Goal: Use online tool/utility: Utilize a website feature to perform a specific function

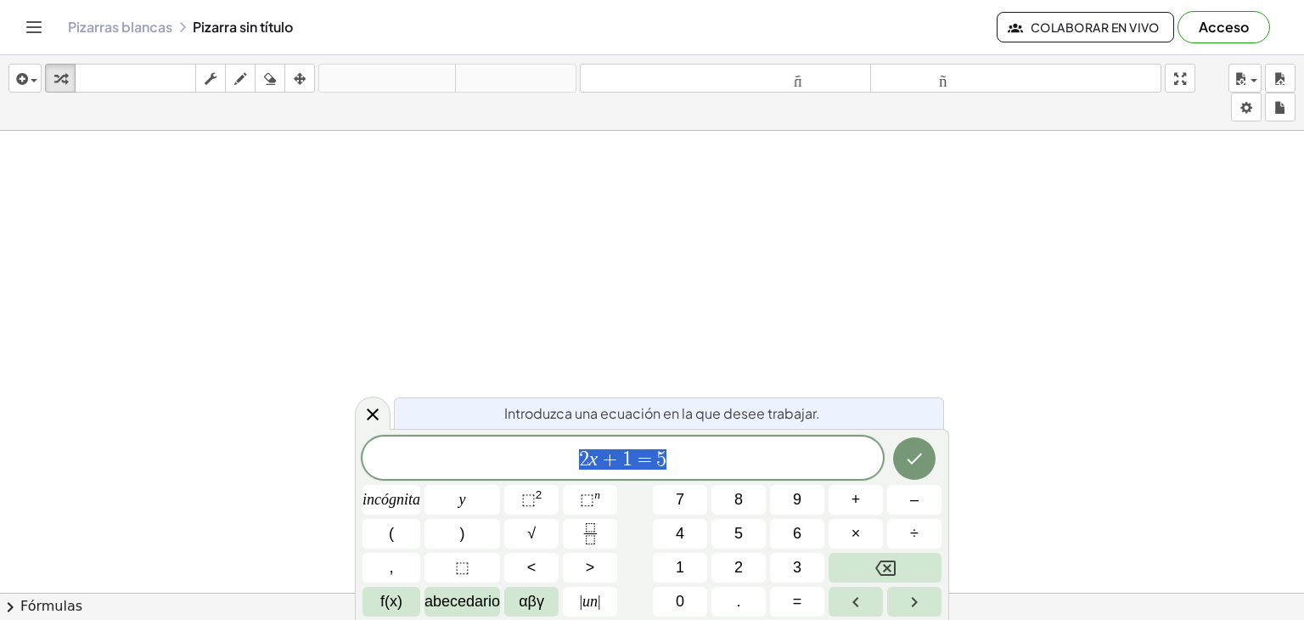
scroll to position [283, 0]
click at [332, 234] on div at bounding box center [652, 377] width 1304 height 1058
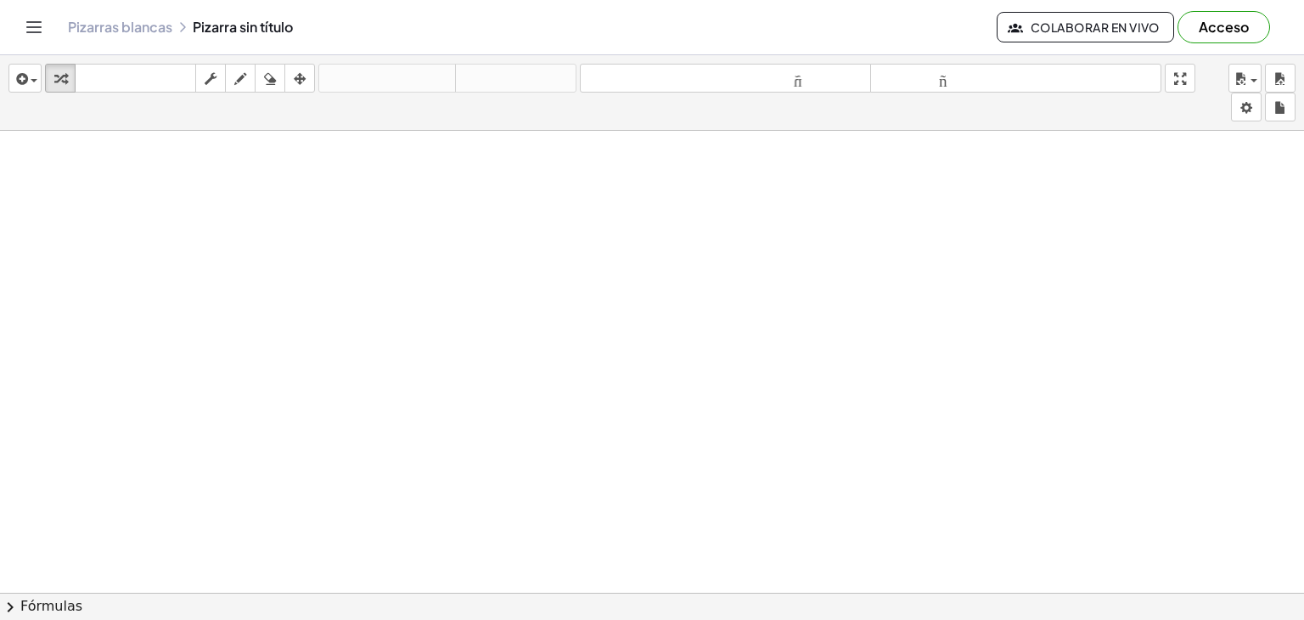
click at [676, 539] on div at bounding box center [652, 377] width 1304 height 1058
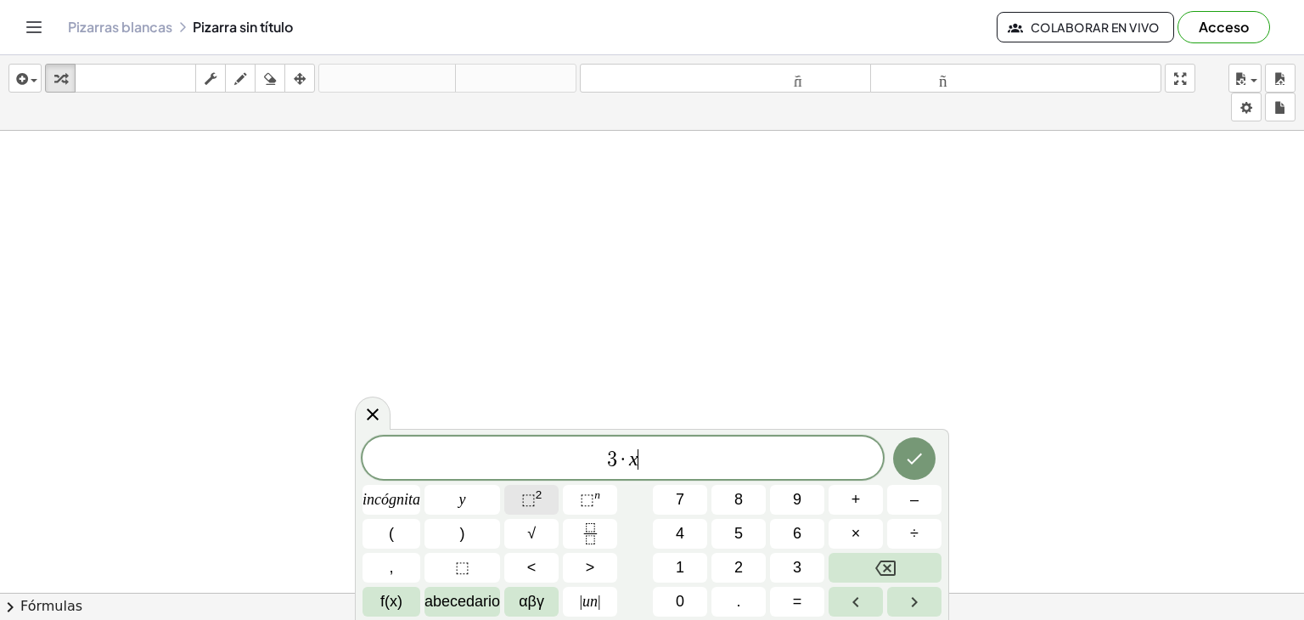
click at [522, 500] on font "⬚" at bounding box center [528, 499] width 14 height 17
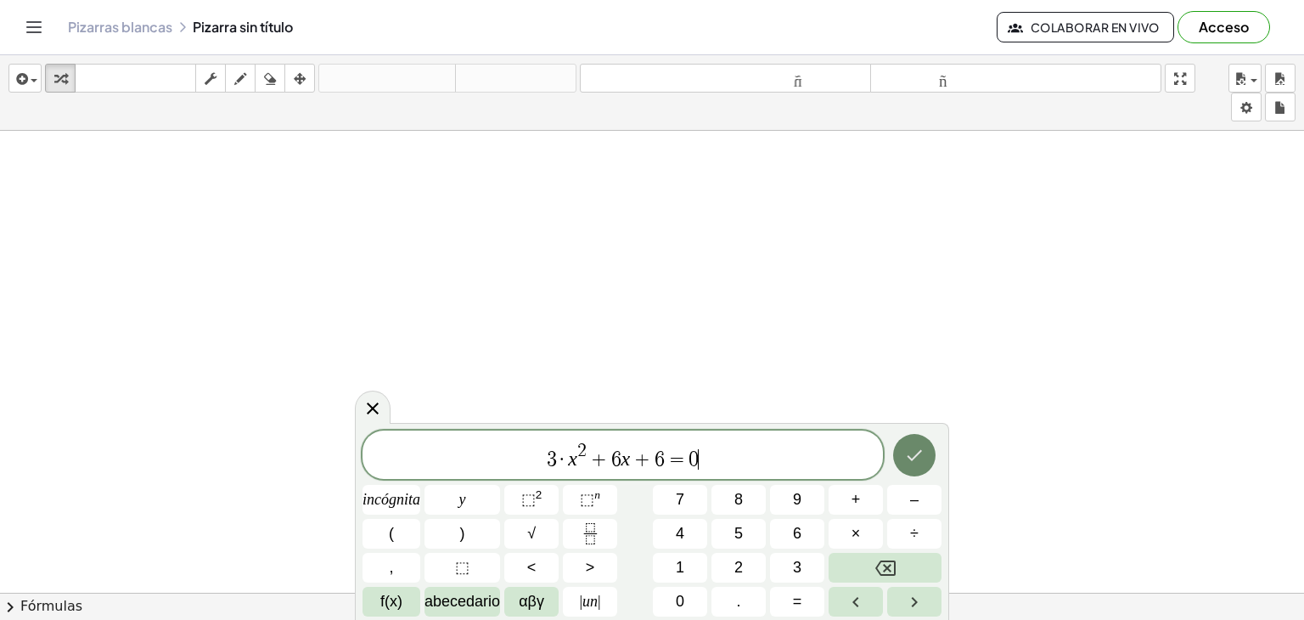
click at [910, 452] on icon "Hecho" at bounding box center [914, 455] width 20 height 20
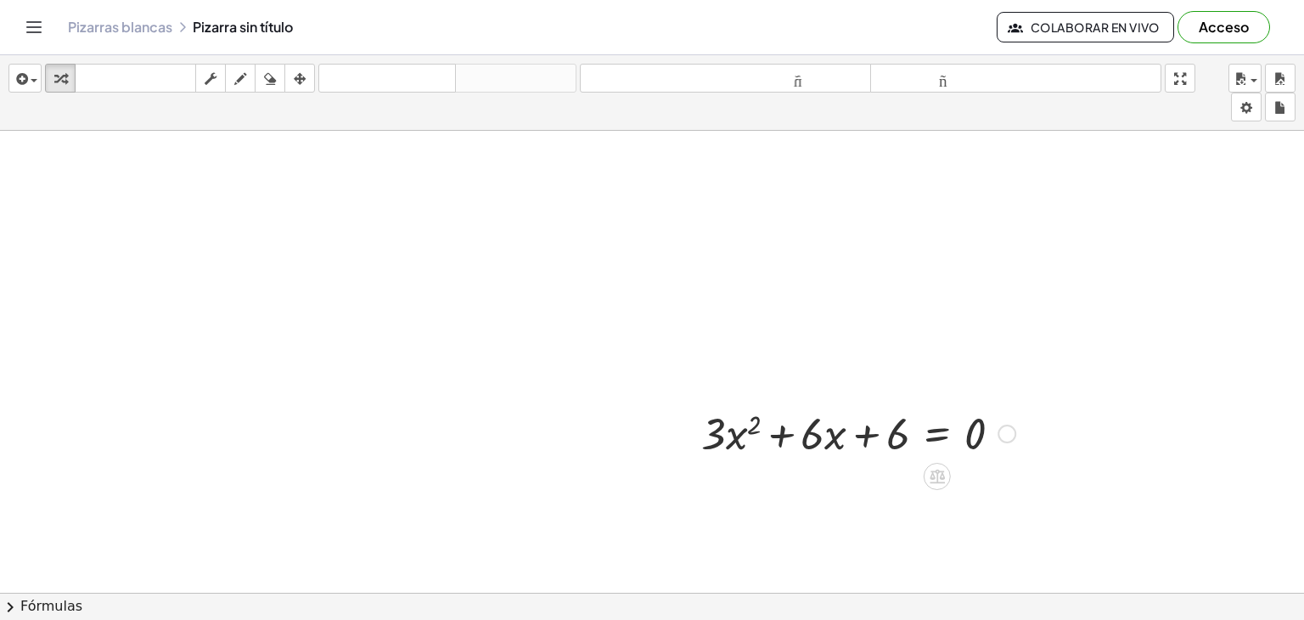
click at [752, 429] on div at bounding box center [858, 432] width 331 height 58
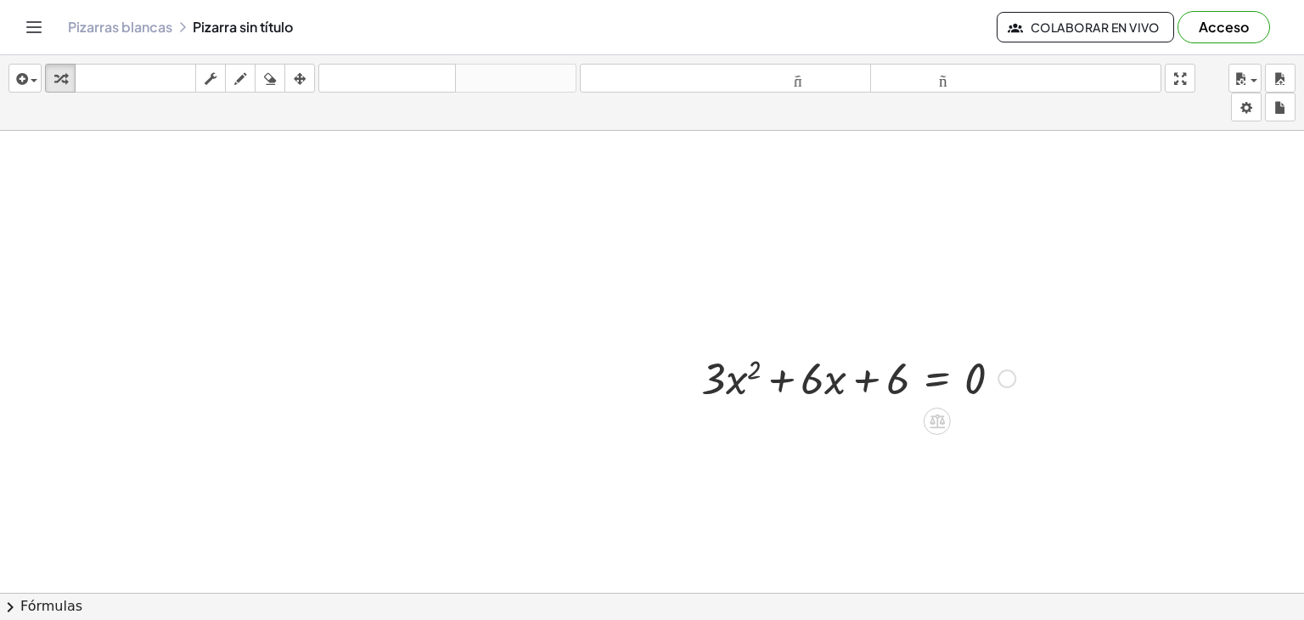
scroll to position [565, 0]
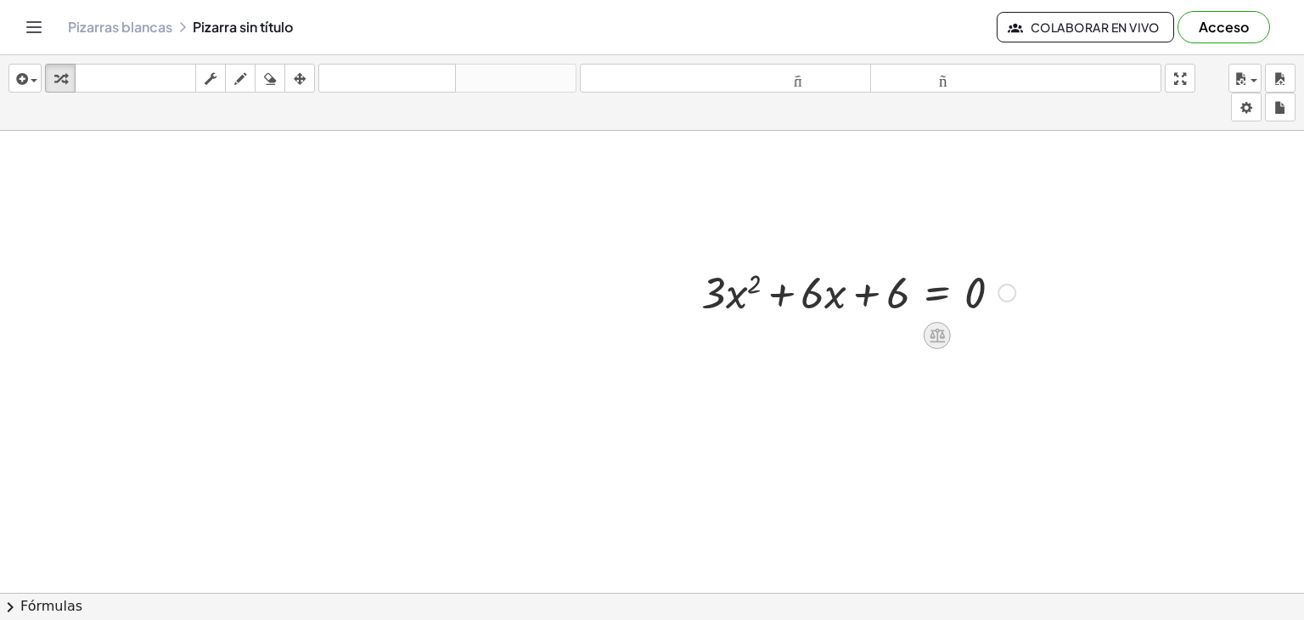
click at [947, 335] on div at bounding box center [936, 335] width 27 height 27
click at [1006, 292] on div at bounding box center [1006, 292] width 19 height 19
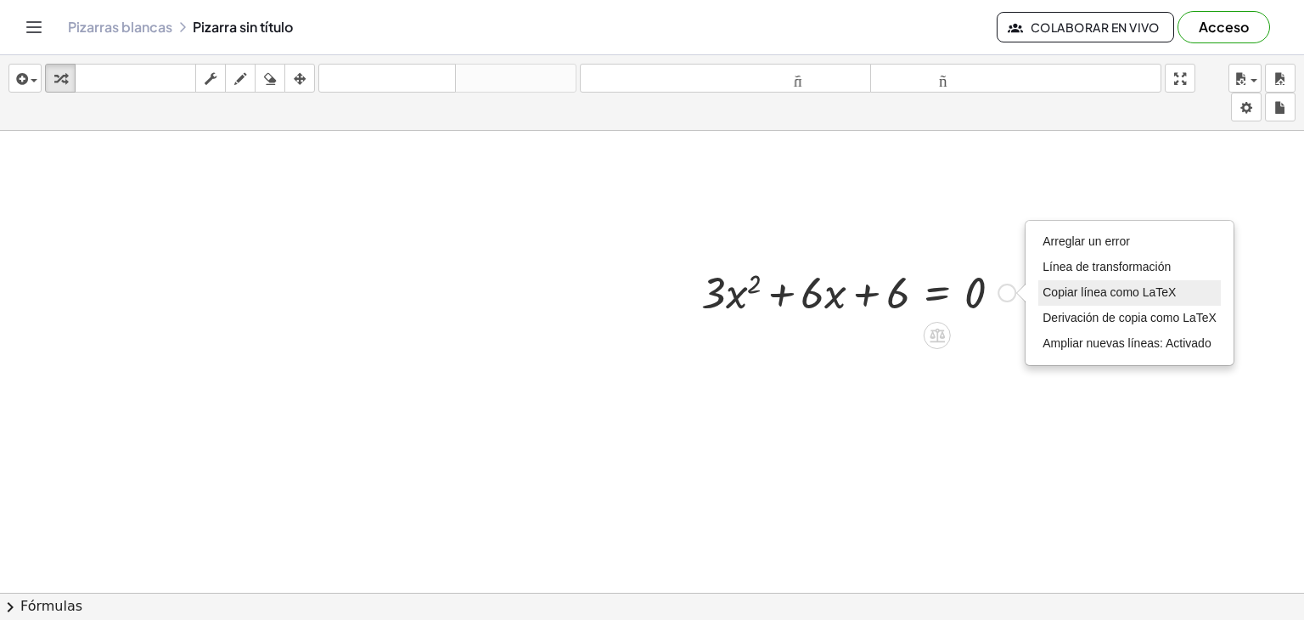
click at [1105, 288] on font "Copiar línea como LaTeX" at bounding box center [1108, 292] width 133 height 14
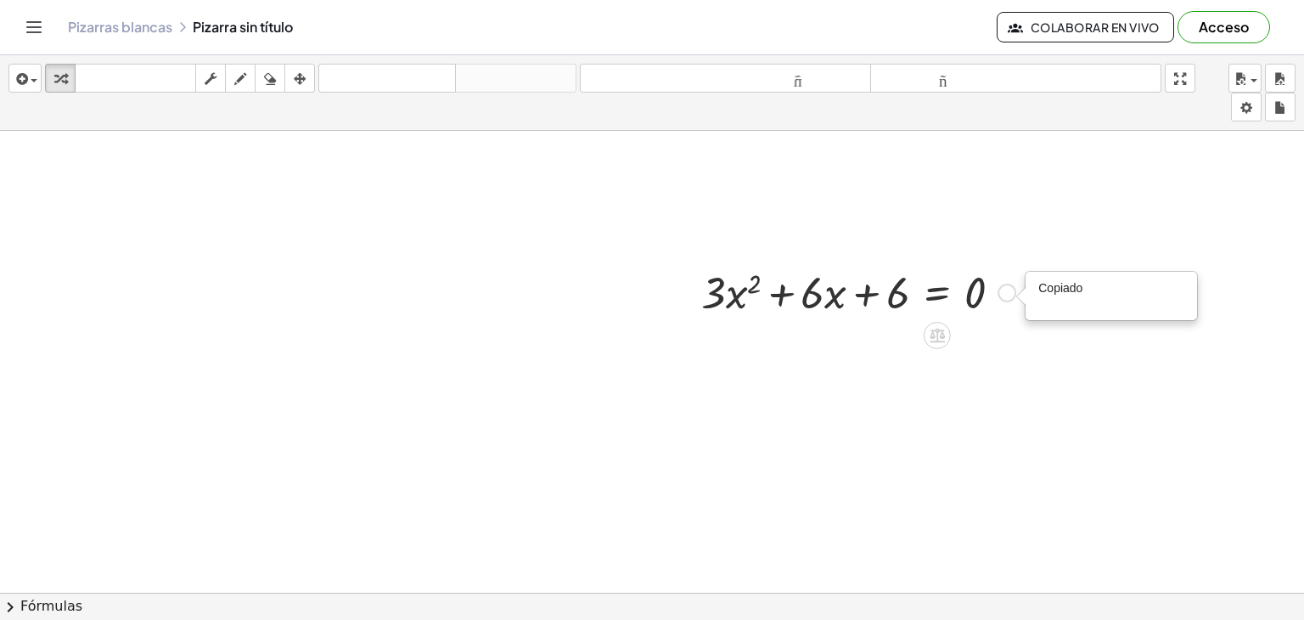
click at [1069, 286] on font "Copiado" at bounding box center [1060, 288] width 44 height 14
click at [1009, 293] on div "Copiado done" at bounding box center [1006, 292] width 19 height 19
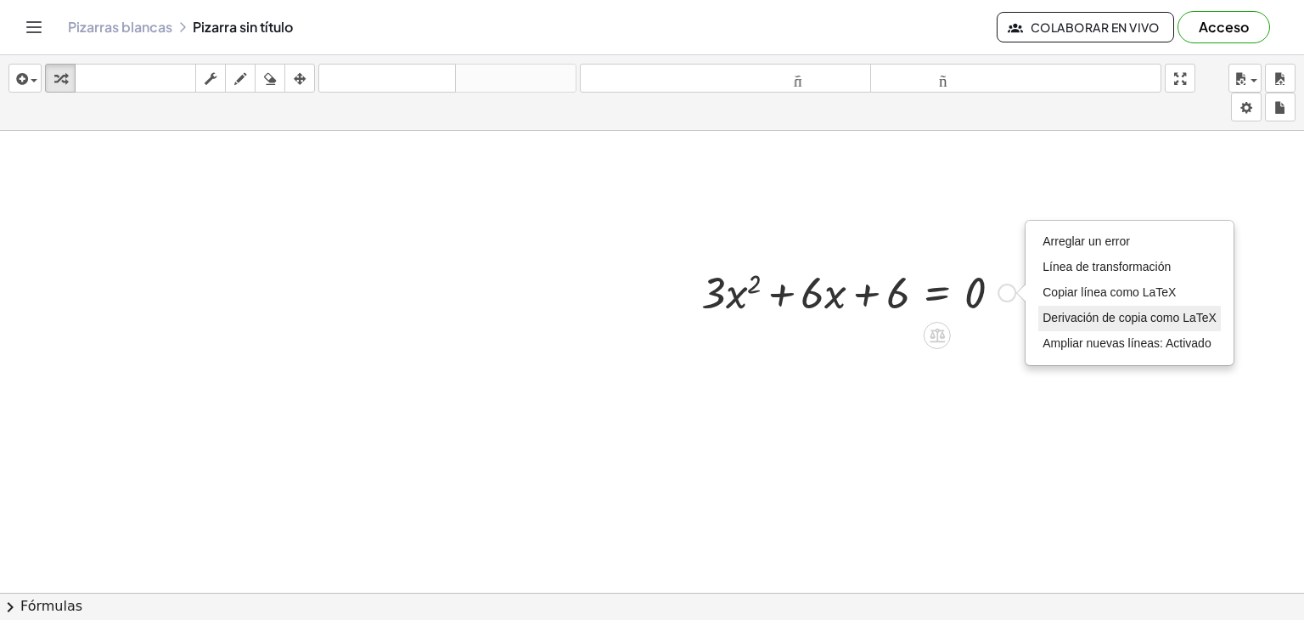
click at [1078, 307] on li "Derivación de copia como LaTeX" at bounding box center [1129, 318] width 182 height 25
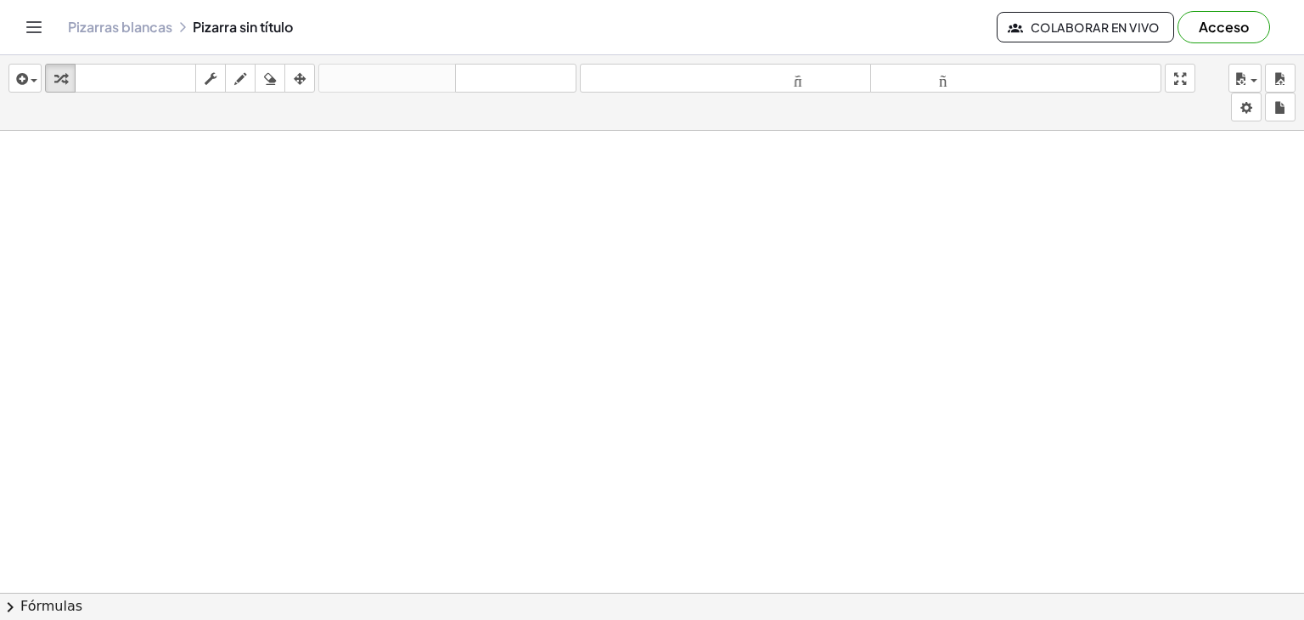
click at [696, 332] on div at bounding box center [652, 592] width 1304 height 923
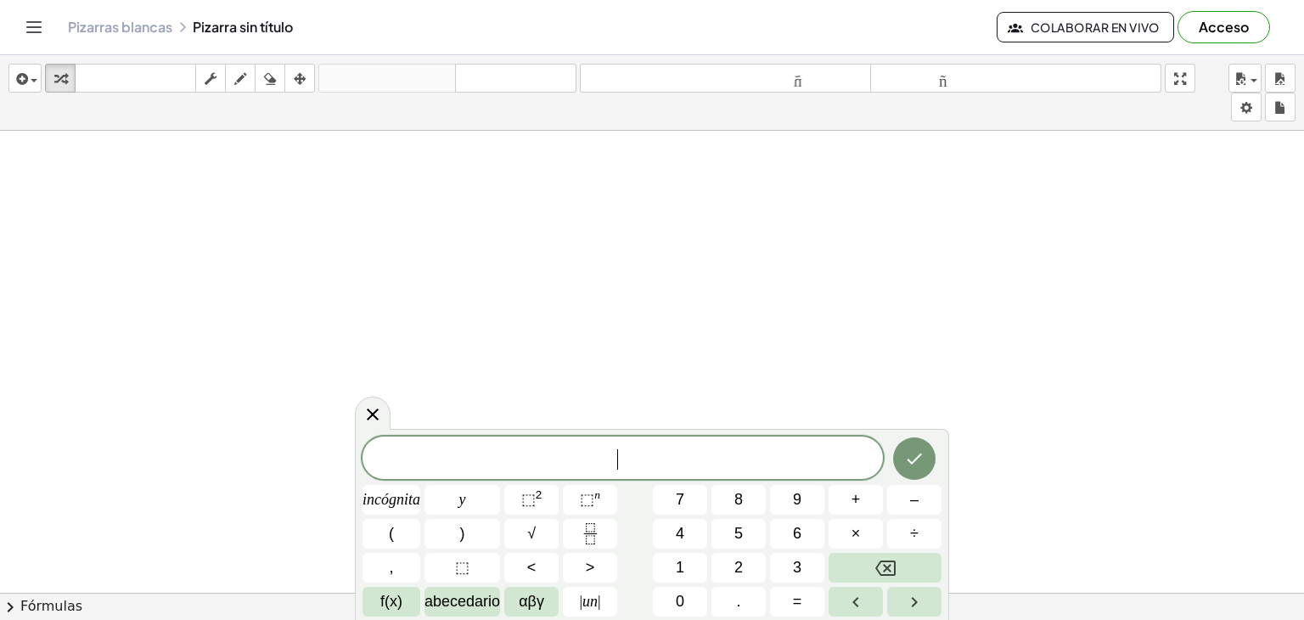
click at [785, 434] on div "​ incógnita y ⬚ 2 ⬚ n 7 8 9 + – ( ) √ 4 5 6 × ÷ , ⬚ < > 1 2 3 f(x) abecedario α…" at bounding box center [652, 524] width 594 height 191
click at [336, 227] on div at bounding box center [652, 167] width 1304 height 923
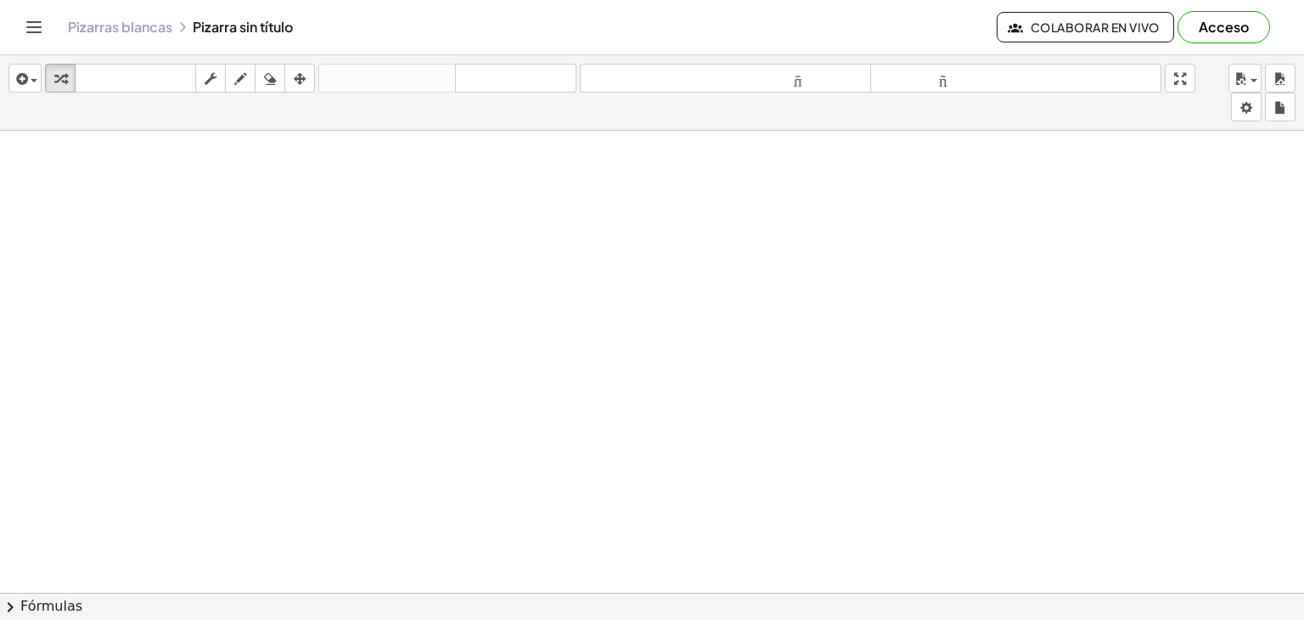
click at [332, 205] on div at bounding box center [652, 167] width 1304 height 923
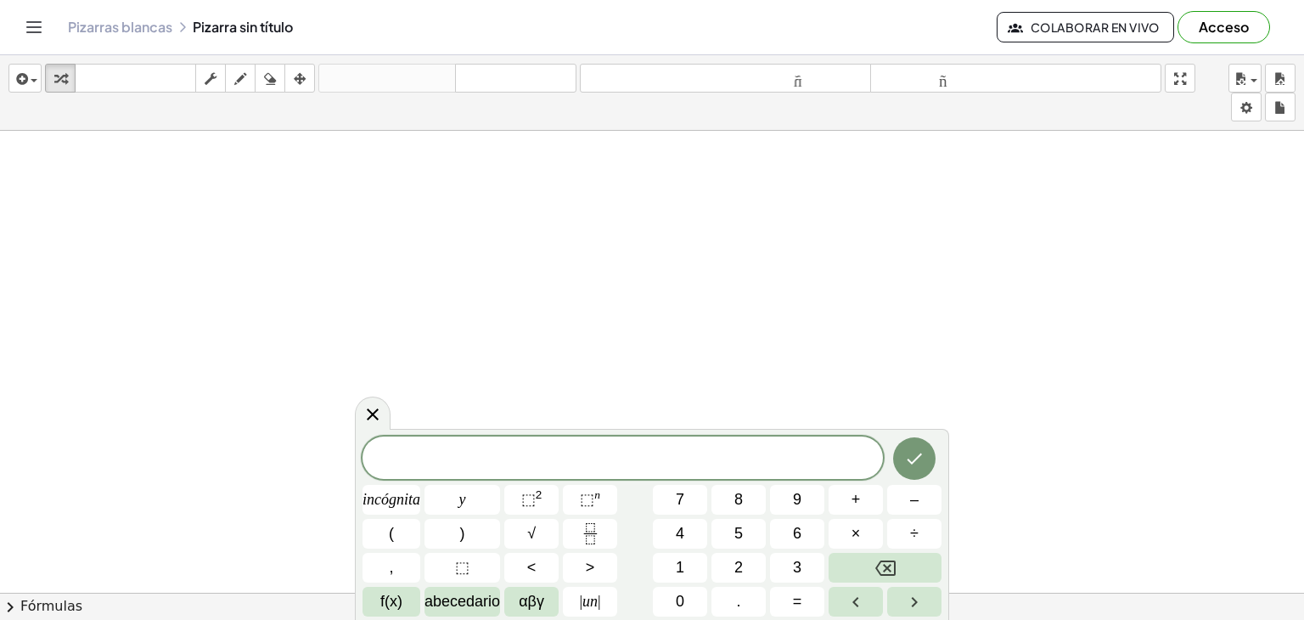
click at [332, 205] on div at bounding box center [652, 167] width 1304 height 923
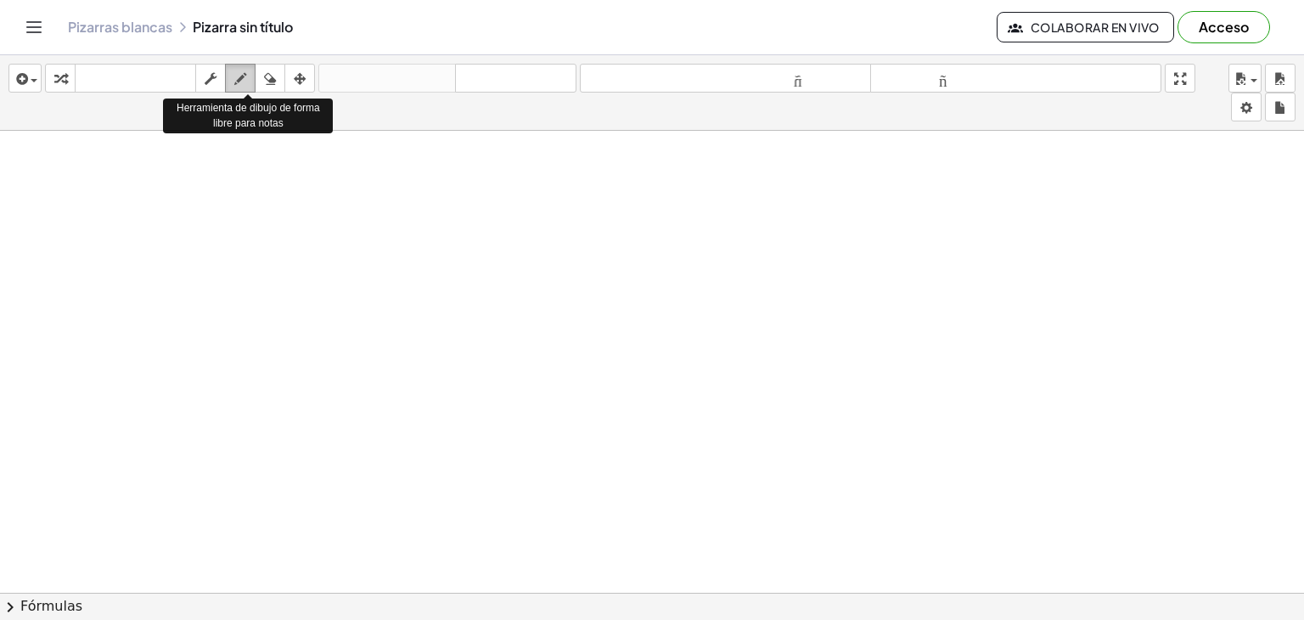
click at [240, 76] on icon "button" at bounding box center [240, 79] width 12 height 20
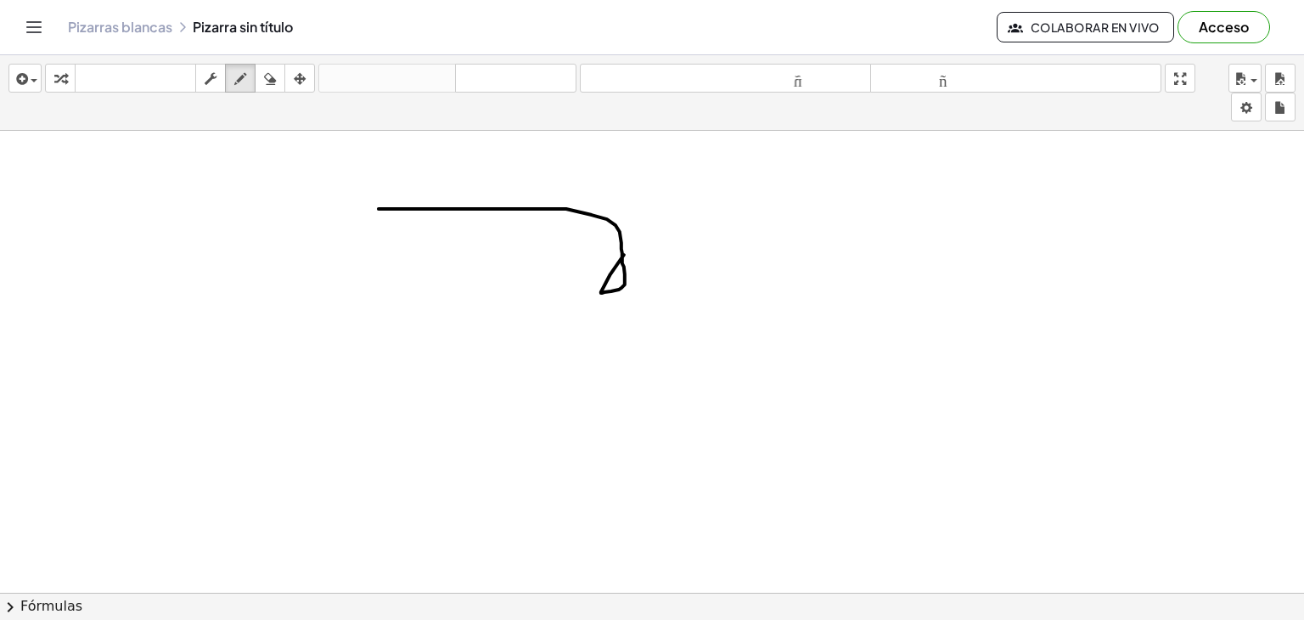
drag, startPoint x: 379, startPoint y: 208, endPoint x: 642, endPoint y: 238, distance: 264.8
click at [635, 242] on div at bounding box center [652, 167] width 1304 height 923
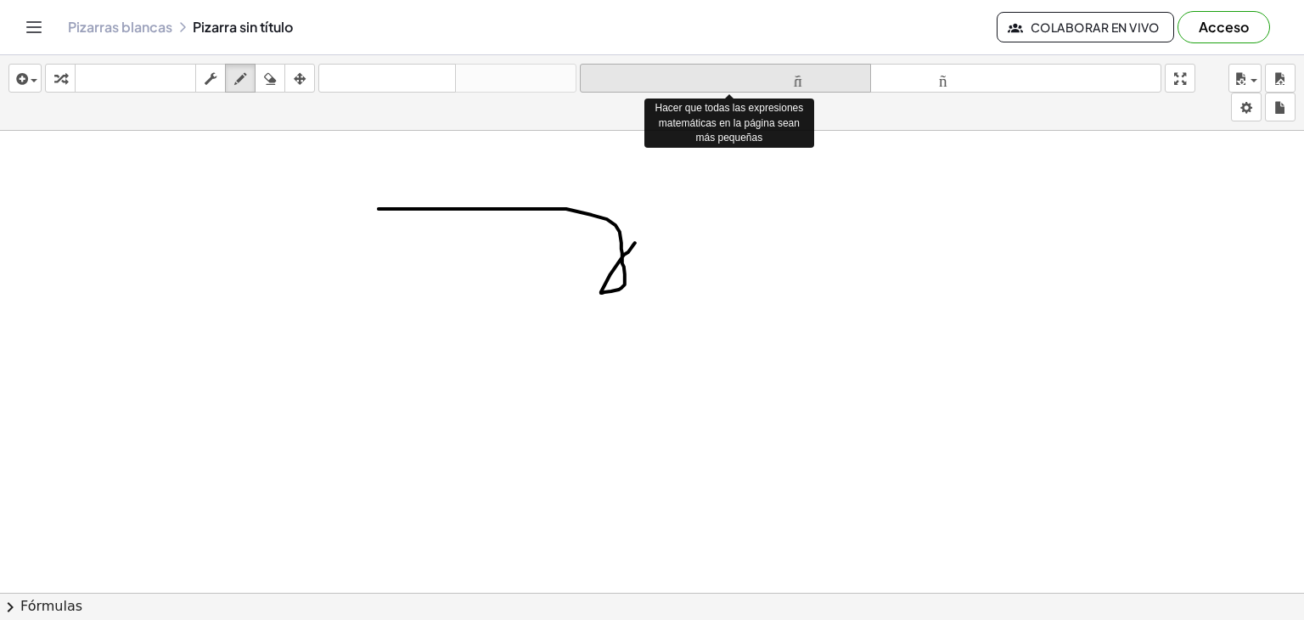
click at [747, 78] on font "tamaño_del_formato" at bounding box center [725, 78] width 283 height 16
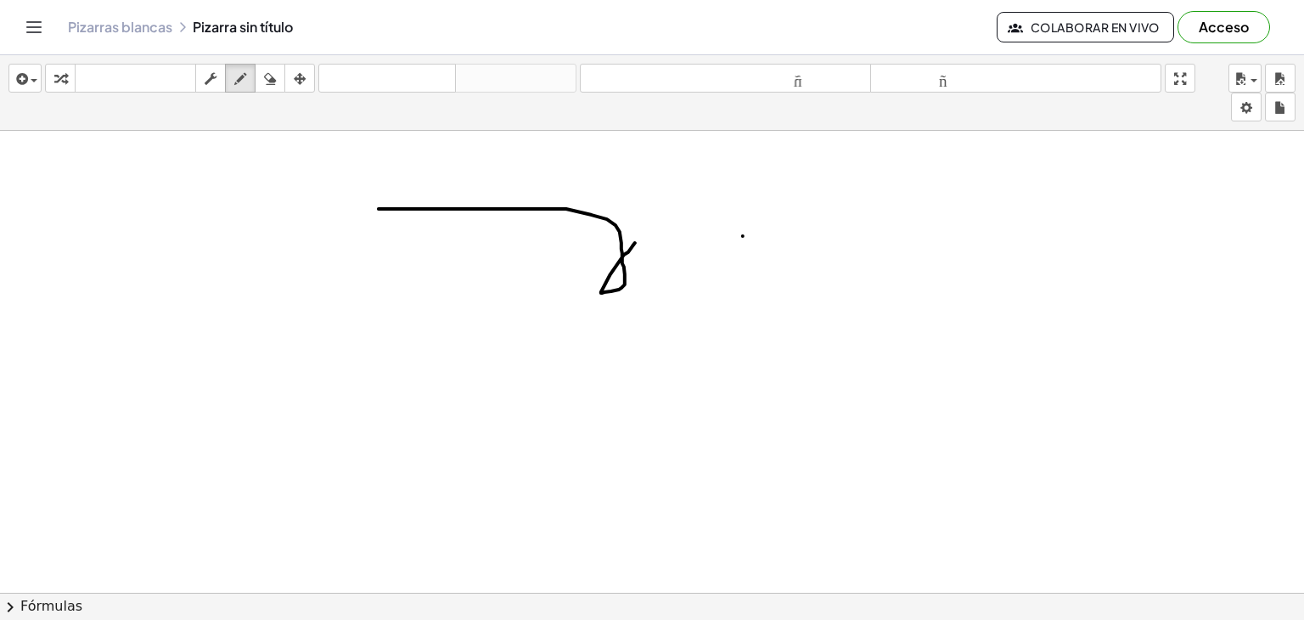
click at [743, 235] on div at bounding box center [652, 167] width 1304 height 923
drag, startPoint x: 850, startPoint y: 215, endPoint x: 828, endPoint y: 261, distance: 52.0
click at [828, 261] on div at bounding box center [652, 167] width 1304 height 923
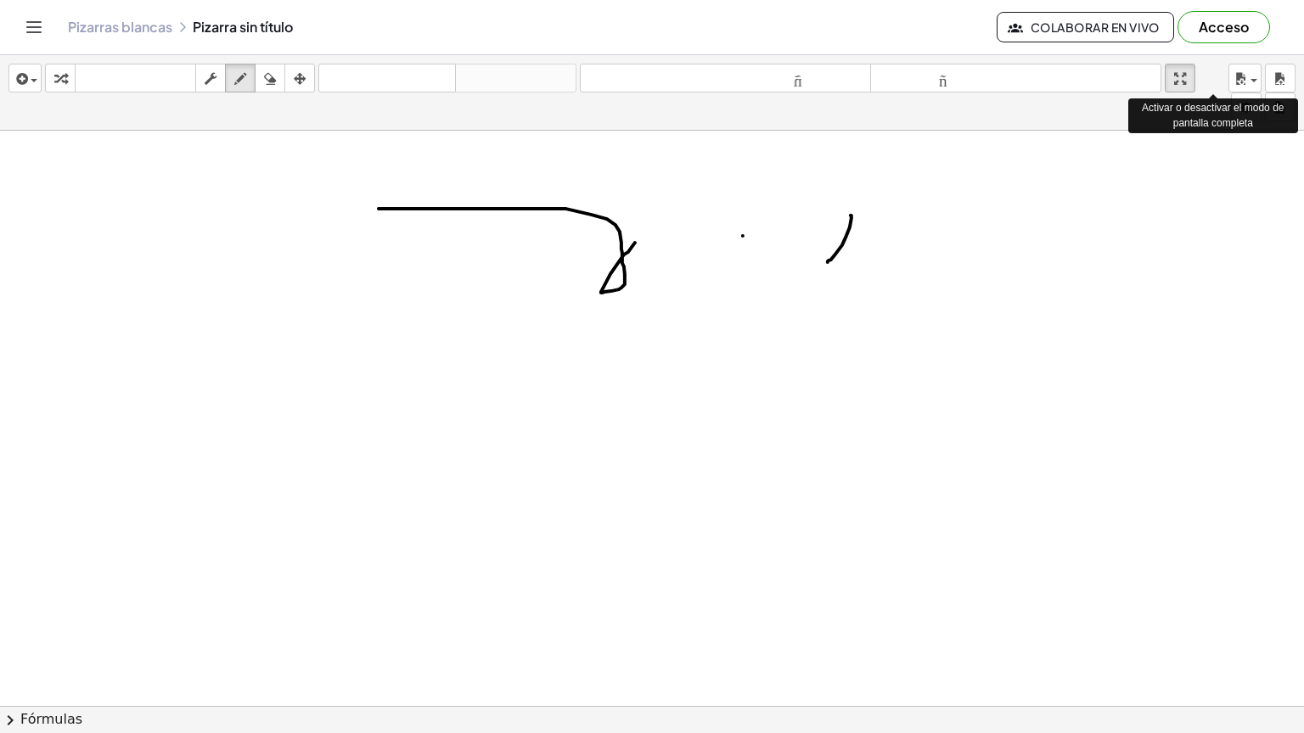
drag, startPoint x: 1178, startPoint y: 79, endPoint x: 1178, endPoint y: 153, distance: 73.8
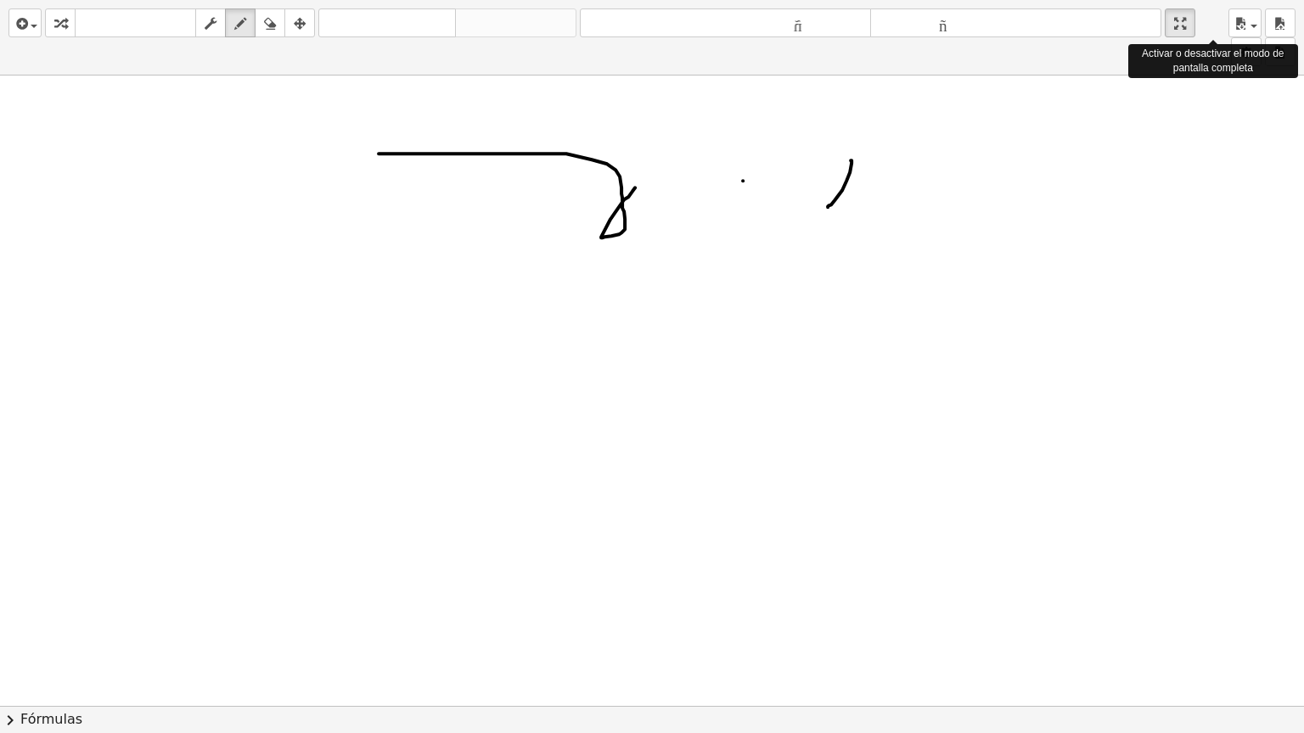
click at [1178, 153] on div "insertar Seleccione uno: Expresión matemática Función Texto Vídeo de YouTube Gr…" at bounding box center [652, 366] width 1304 height 733
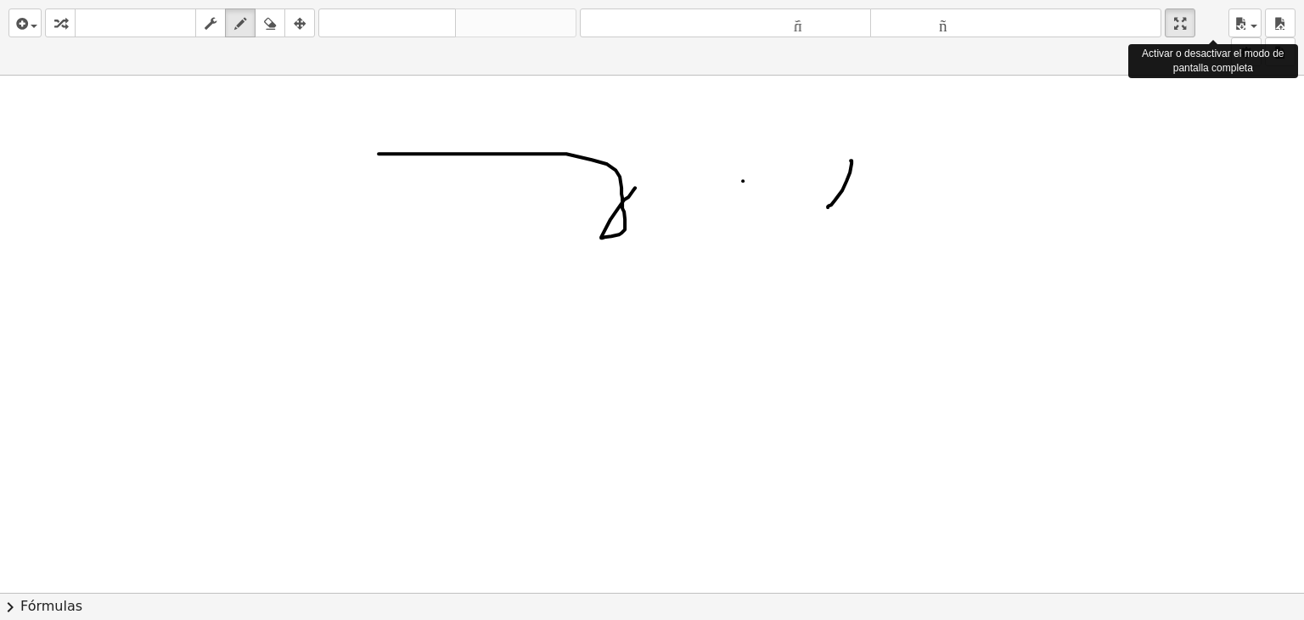
drag, startPoint x: 1185, startPoint y: 16, endPoint x: 1185, endPoint y: -58, distance: 73.8
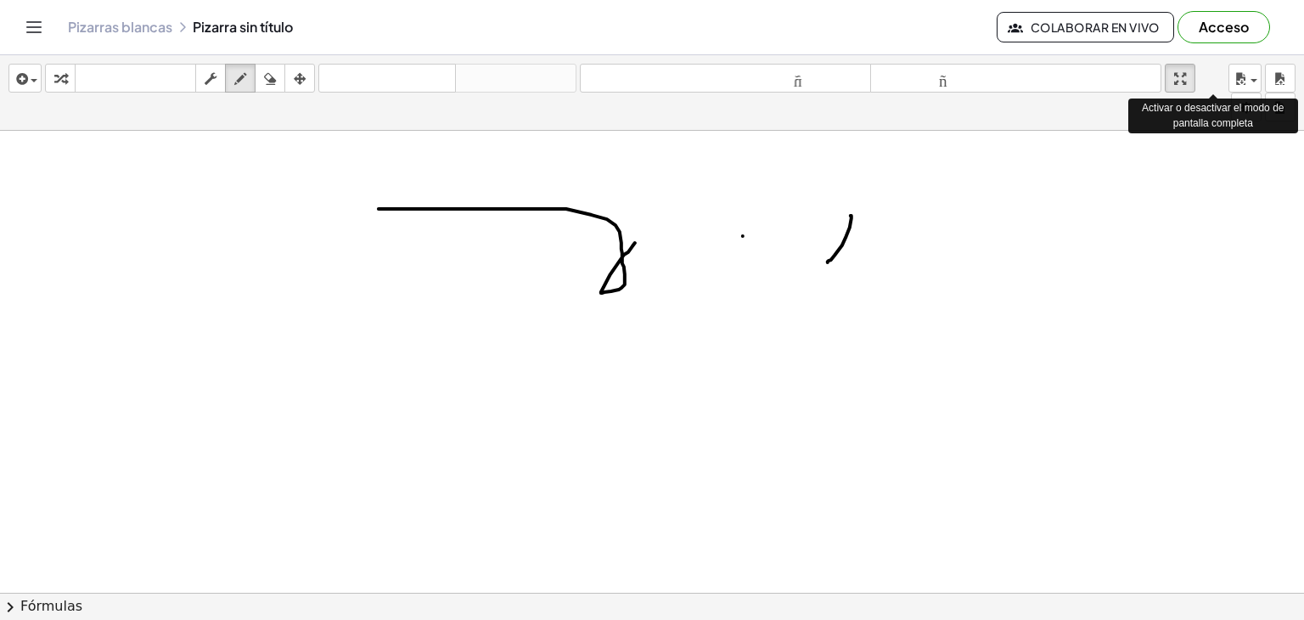
click at [1185, 0] on html "Actividades matemáticas fáciles de comprender Empezar Banco de actividades Trab…" at bounding box center [652, 310] width 1304 height 620
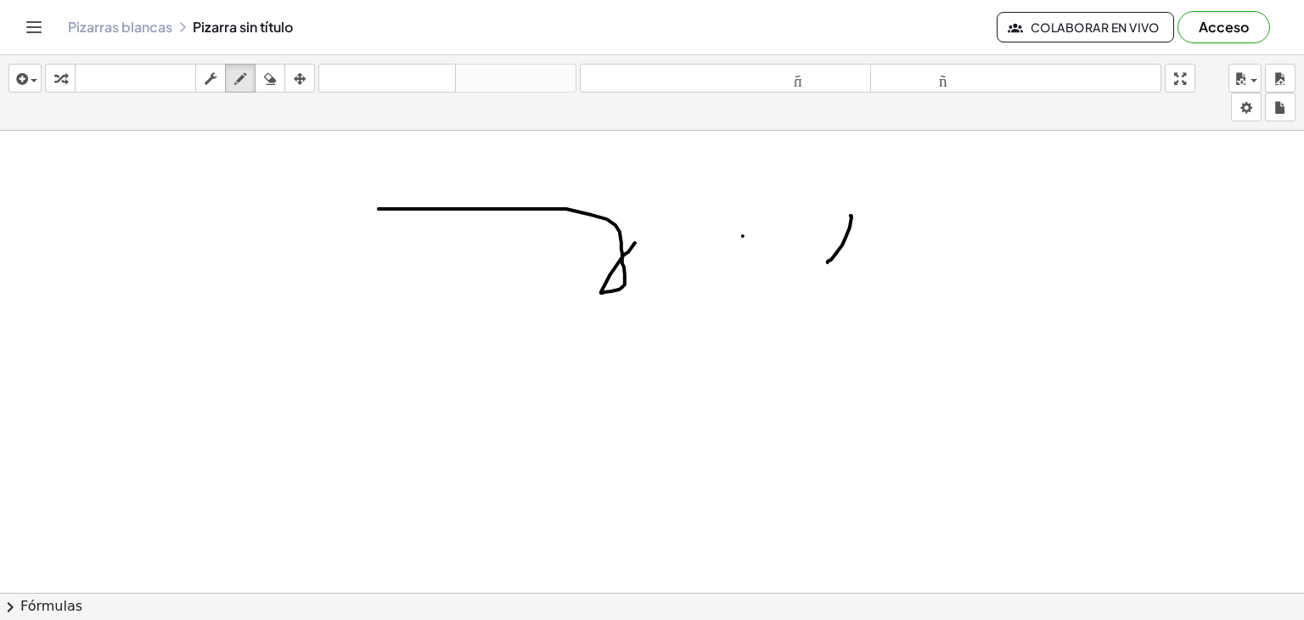
click at [92, 29] on font "Pizarras blancas" at bounding box center [120, 27] width 104 height 18
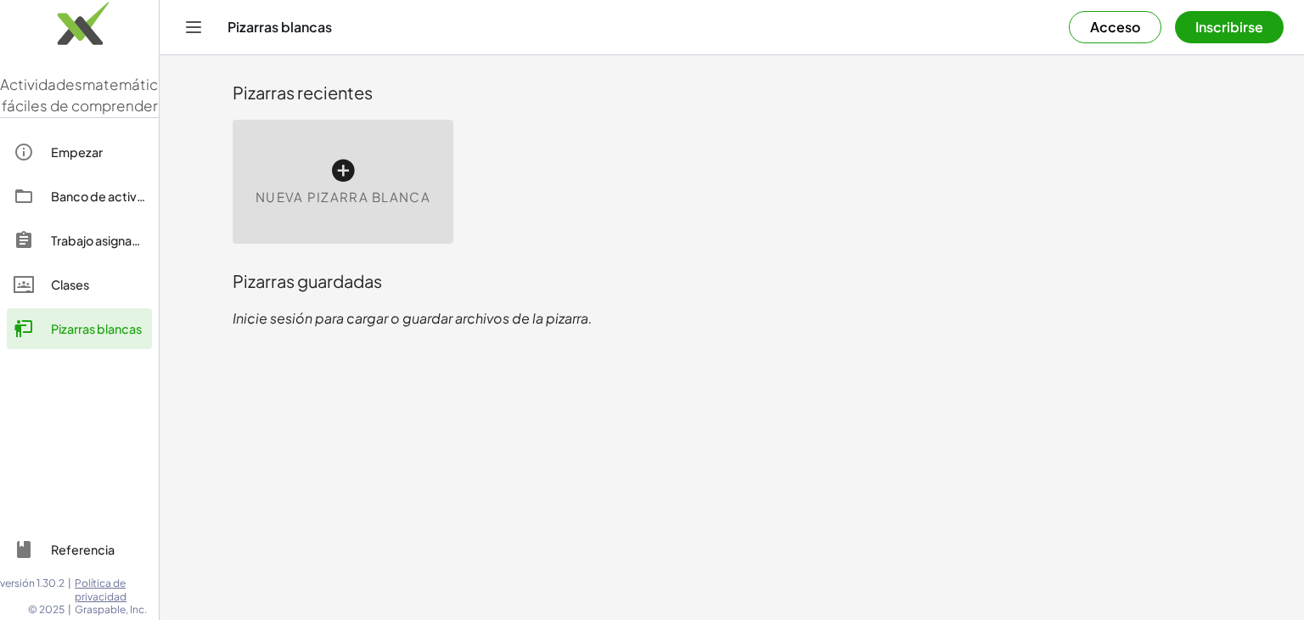
click at [373, 184] on div "Nueva pizarra blanca" at bounding box center [343, 182] width 221 height 124
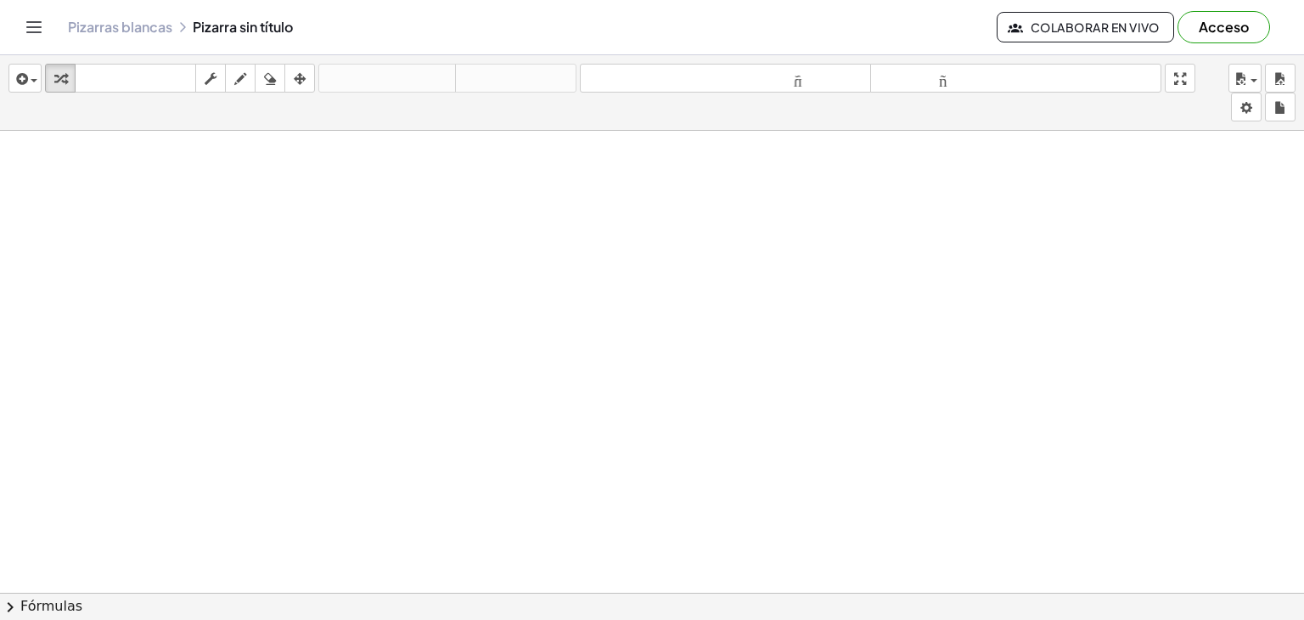
click at [760, 530] on div at bounding box center [652, 605] width 1304 height 948
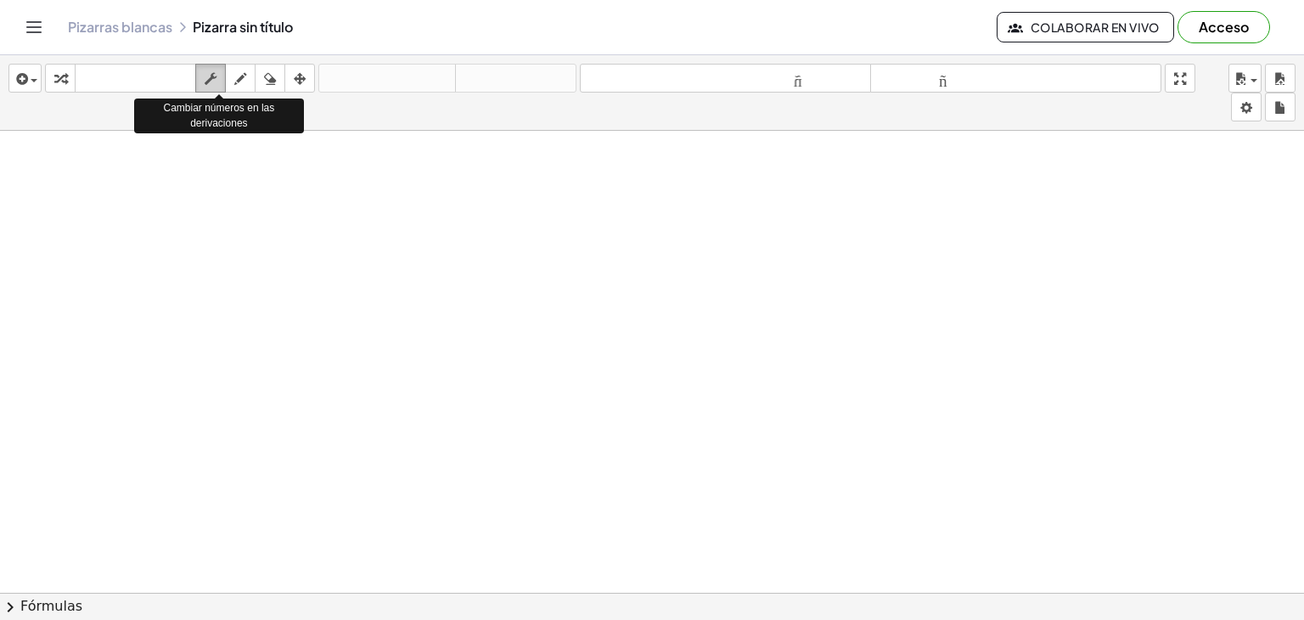
click at [205, 76] on icon "button" at bounding box center [211, 79] width 12 height 20
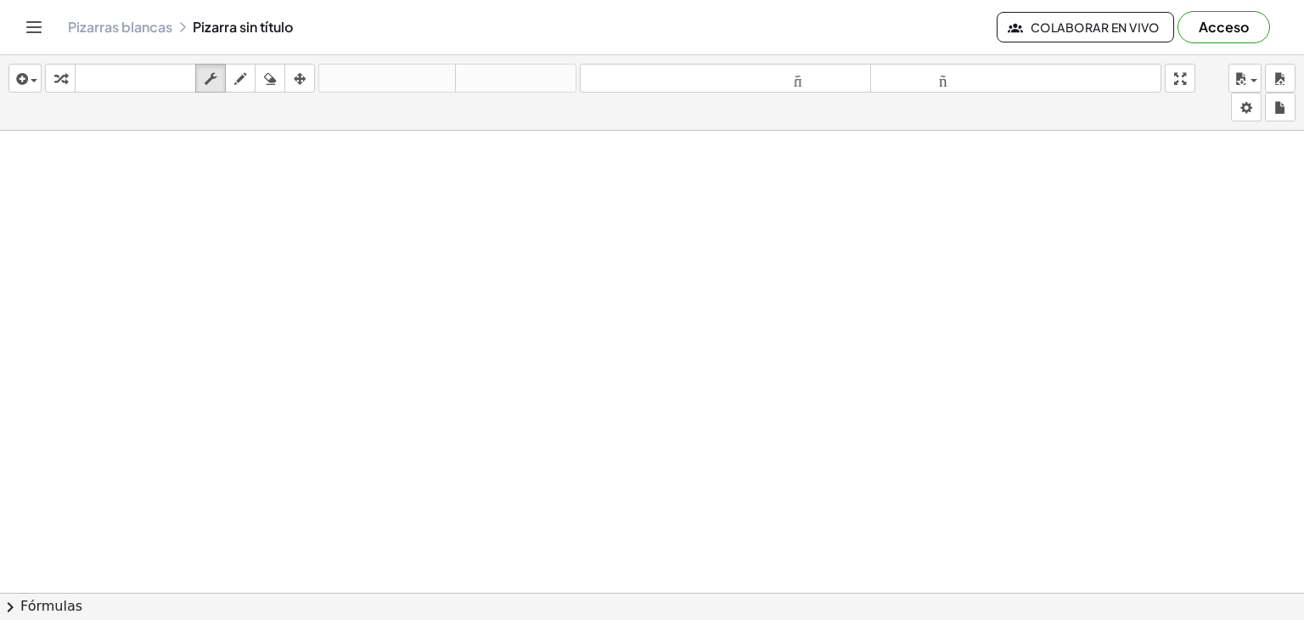
scroll to position [886, 0]
click at [682, 454] on div at bounding box center [652, 130] width 1304 height 1849
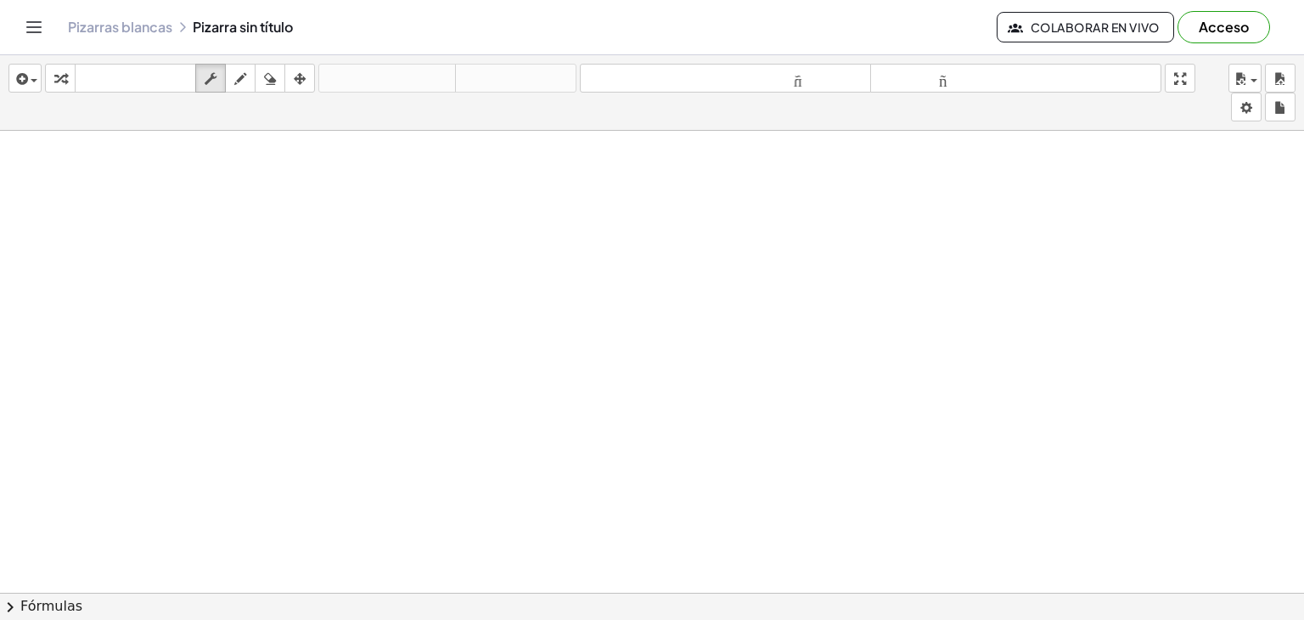
click at [679, 453] on div at bounding box center [652, 130] width 1304 height 1849
click at [615, 428] on div at bounding box center [652, 130] width 1304 height 1849
click at [615, 427] on div at bounding box center [652, 130] width 1304 height 1849
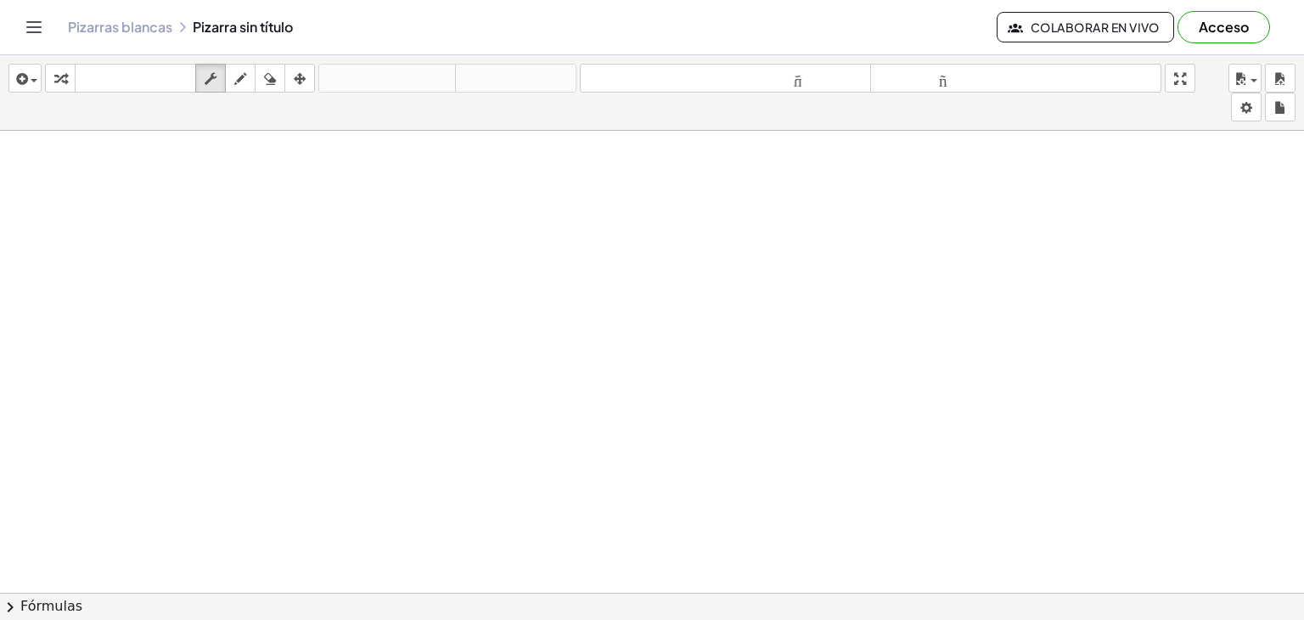
scroll to position [0, 0]
click at [583, 306] on div at bounding box center [652, 592] width 1304 height 923
click at [583, 338] on div at bounding box center [652, 592] width 1304 height 923
drag, startPoint x: 598, startPoint y: 401, endPoint x: 599, endPoint y: 414, distance: 12.8
click at [598, 401] on div at bounding box center [652, 592] width 1304 height 923
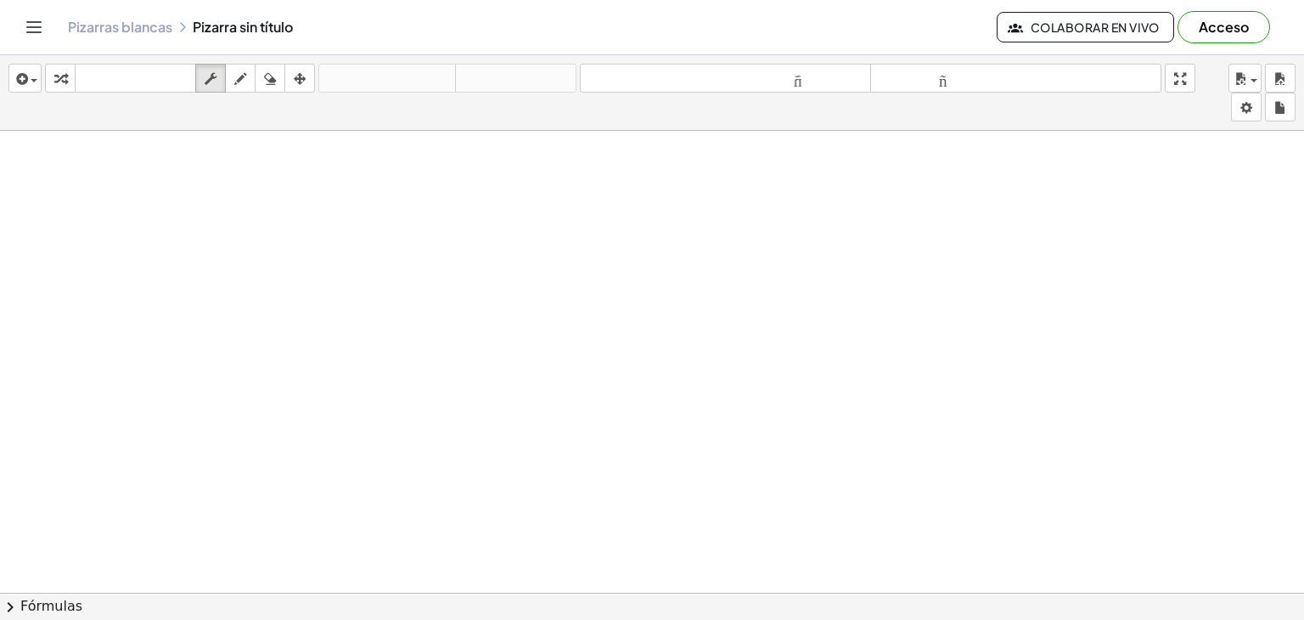
click at [598, 419] on div at bounding box center [652, 592] width 1304 height 923
